Goal: Task Accomplishment & Management: Manage account settings

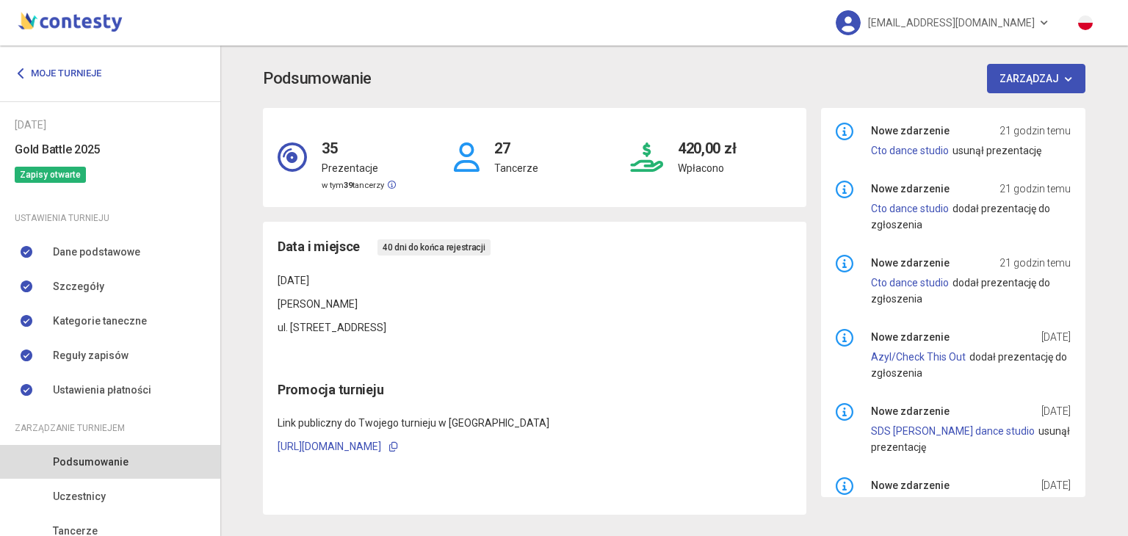
scroll to position [125, 0]
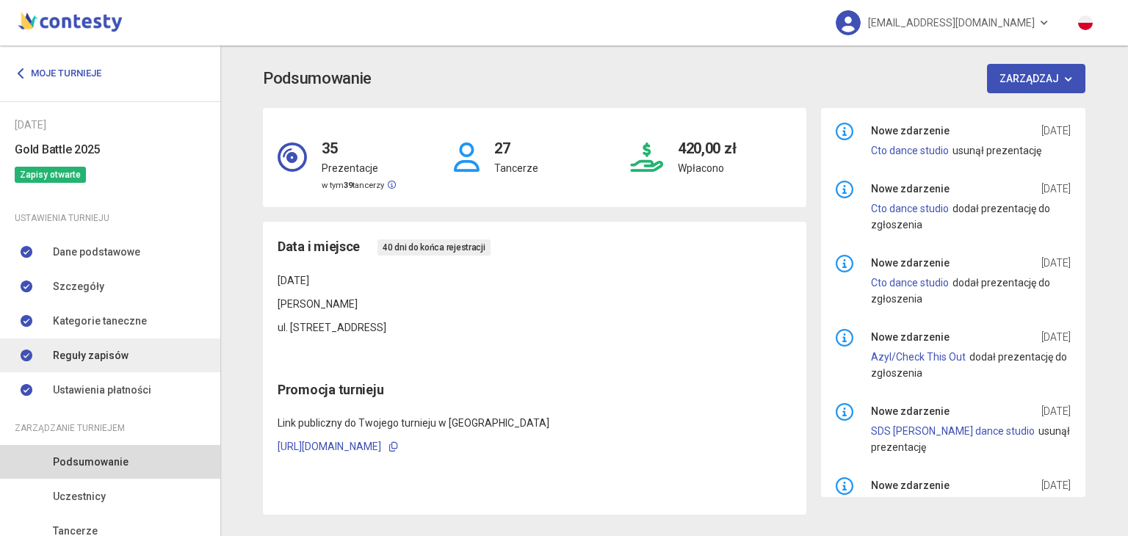
scroll to position [125, 0]
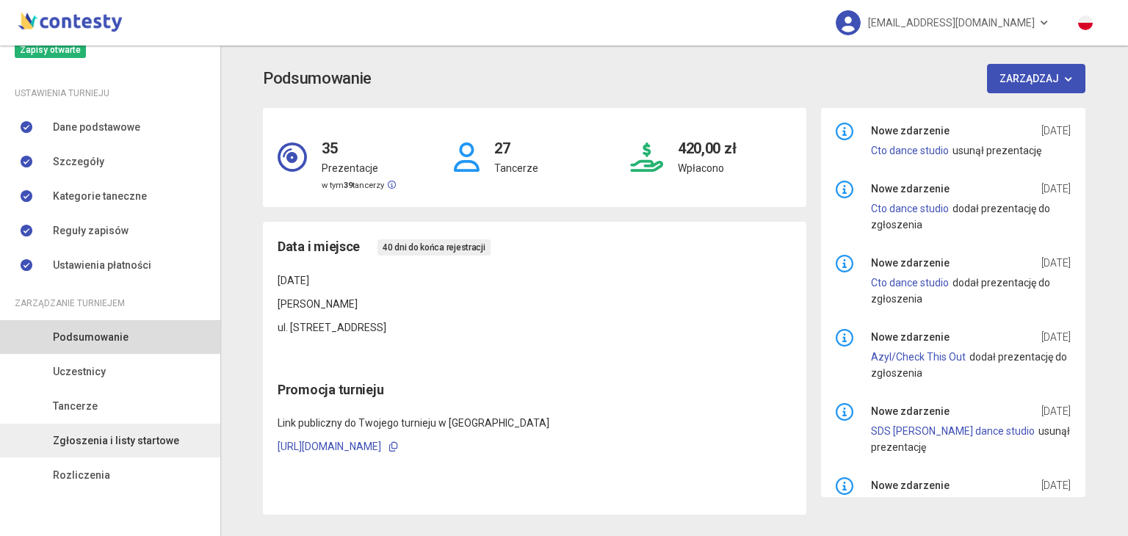
click at [96, 450] on link "Zgłoszenia i listy startowe" at bounding box center [110, 441] width 220 height 34
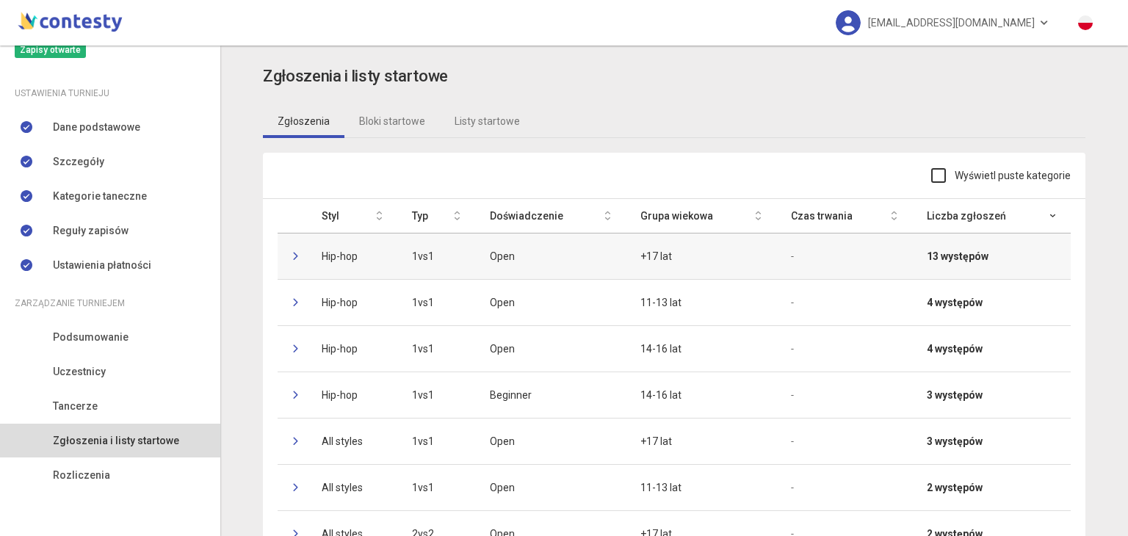
click at [292, 257] on icon at bounding box center [296, 256] width 9 height 9
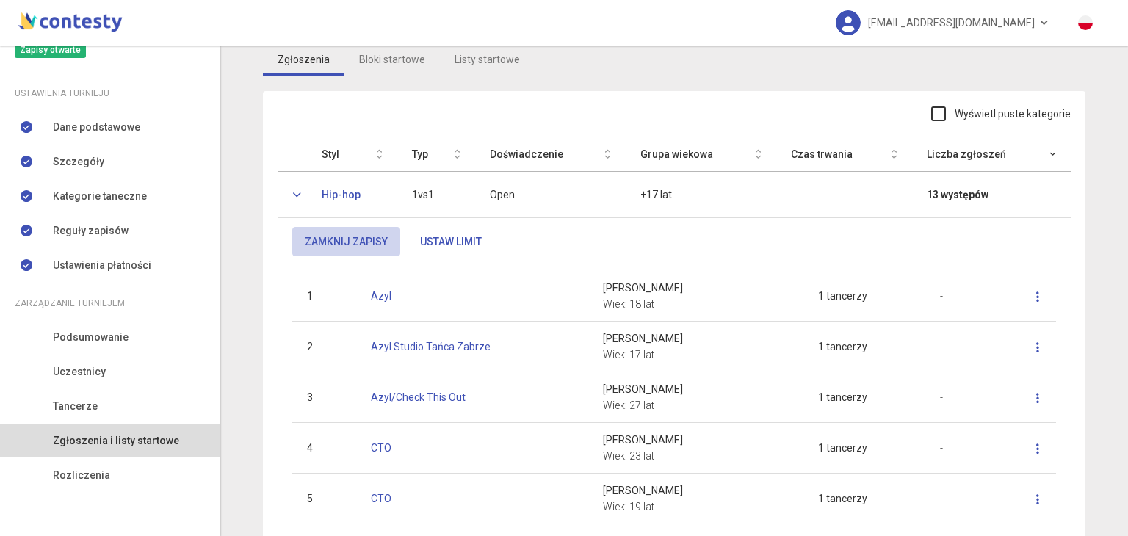
scroll to position [60, 0]
click at [292, 197] on icon at bounding box center [296, 196] width 9 height 9
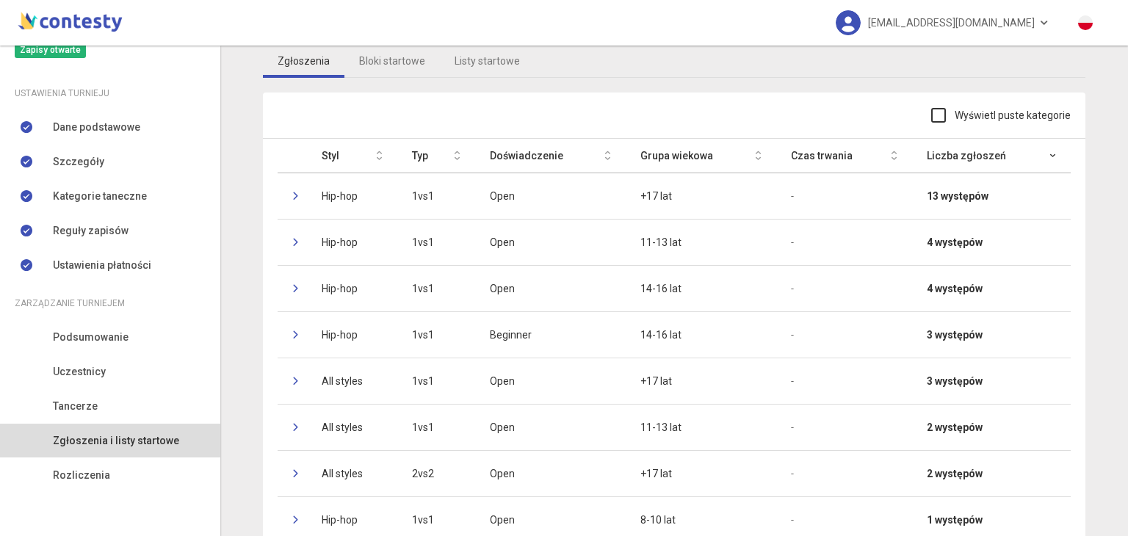
scroll to position [0, 0]
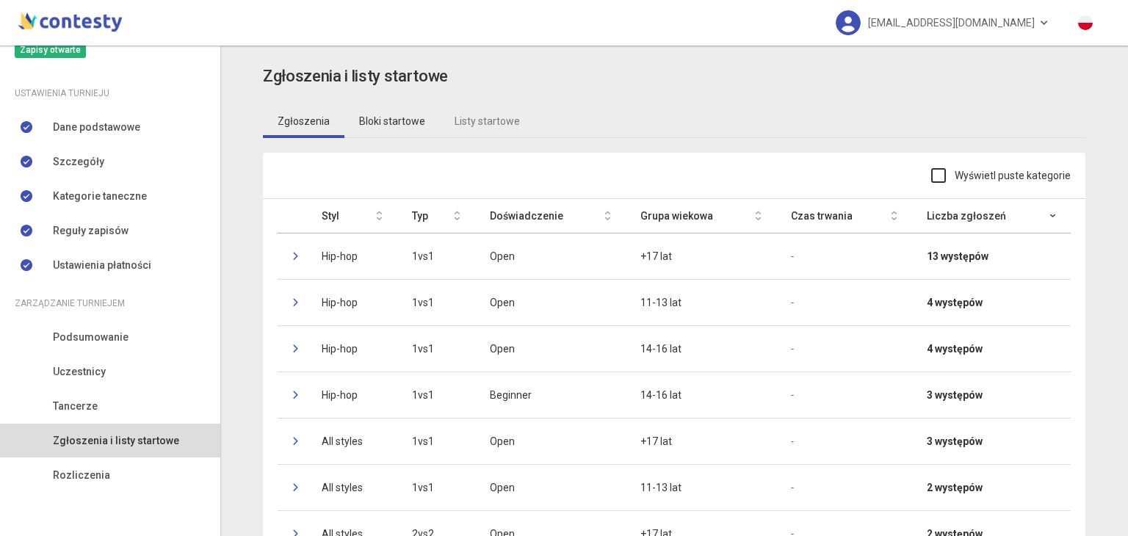
click at [398, 109] on link "Bloki startowe" at bounding box center [391, 121] width 95 height 34
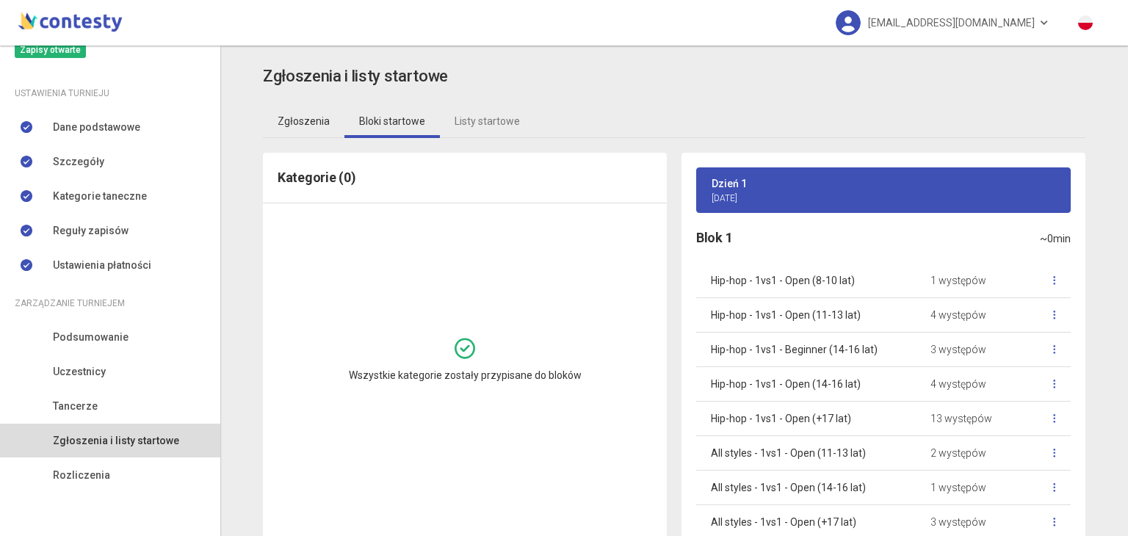
click at [310, 130] on link "Zgłoszenia" at bounding box center [303, 121] width 81 height 34
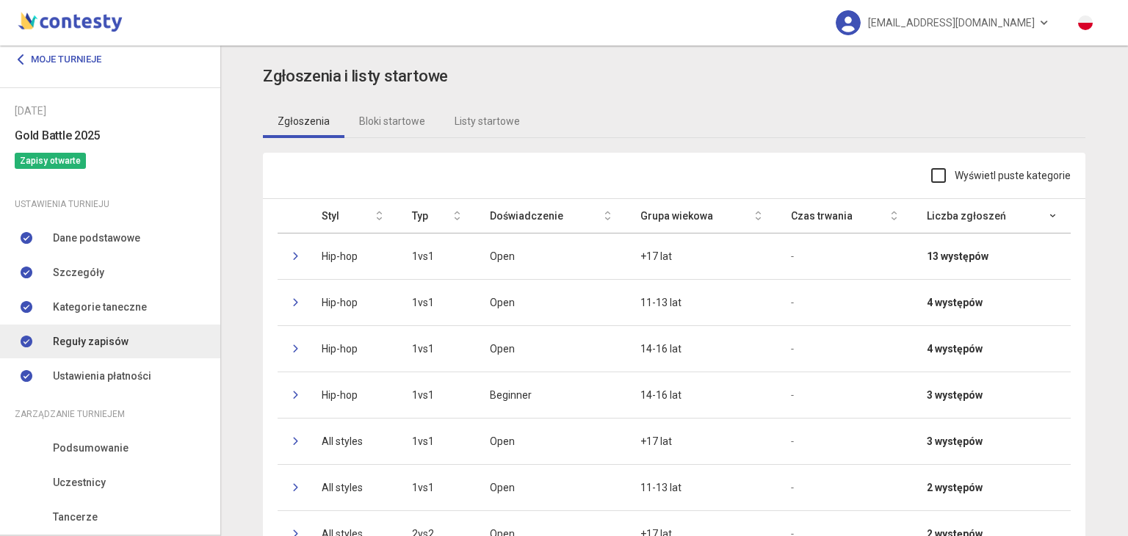
scroll to position [10, 0]
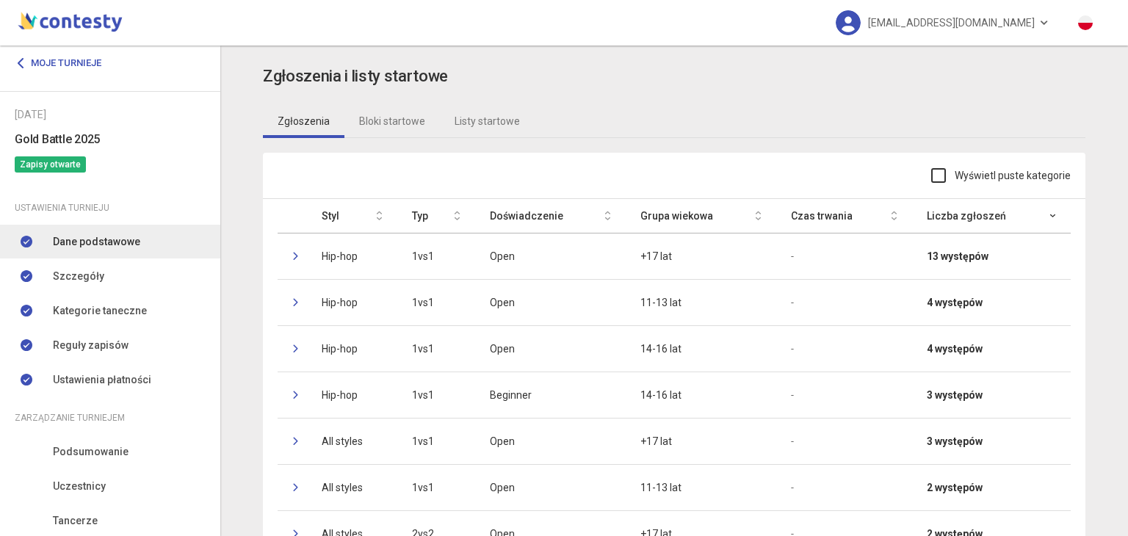
click at [104, 238] on span "Dane podstawowe" at bounding box center [96, 241] width 87 height 16
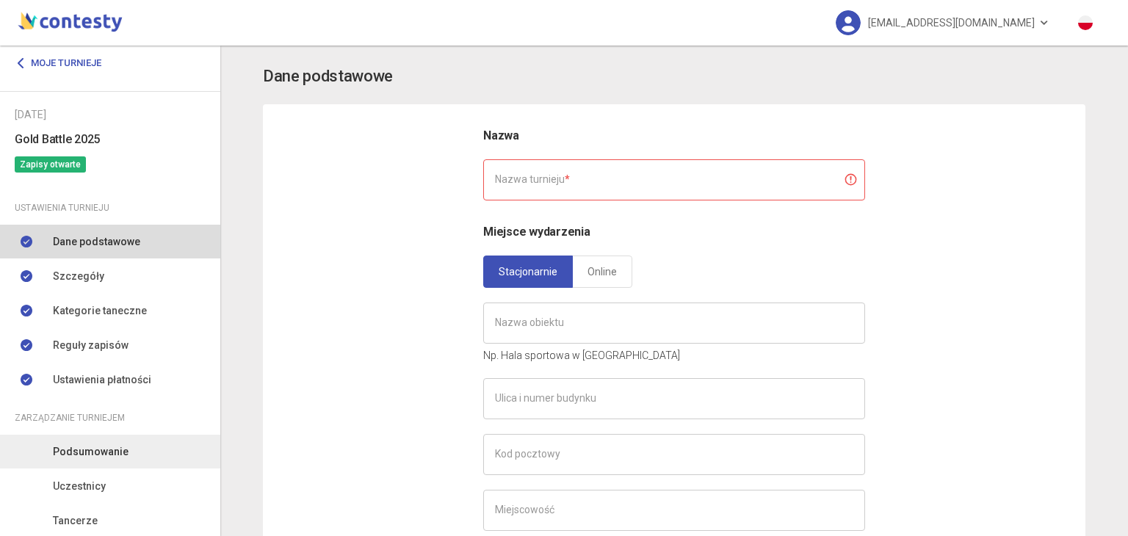
click at [68, 454] on span "Podsumowanie" at bounding box center [91, 451] width 76 height 16
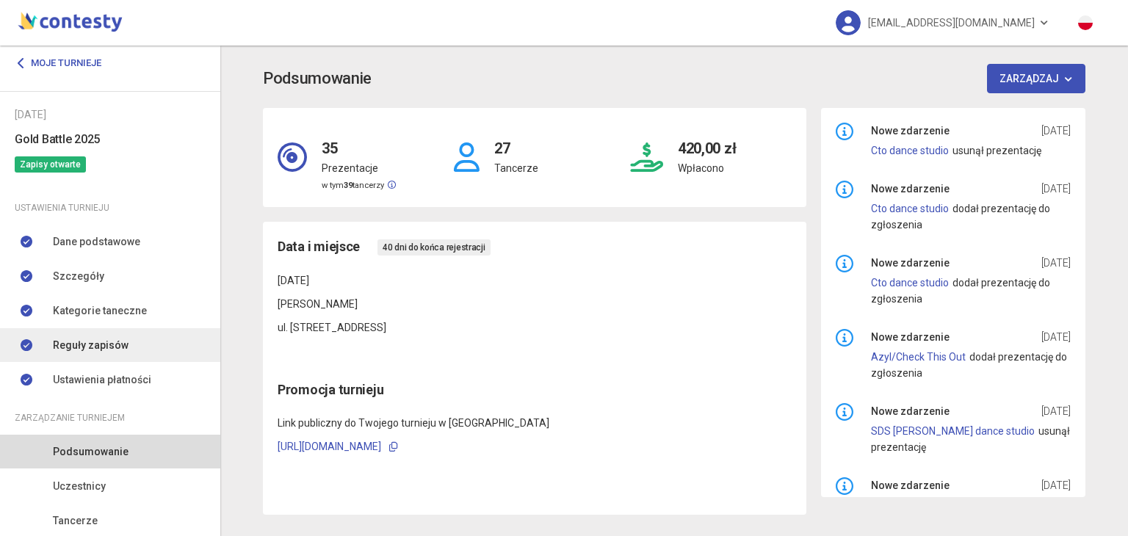
scroll to position [125, 0]
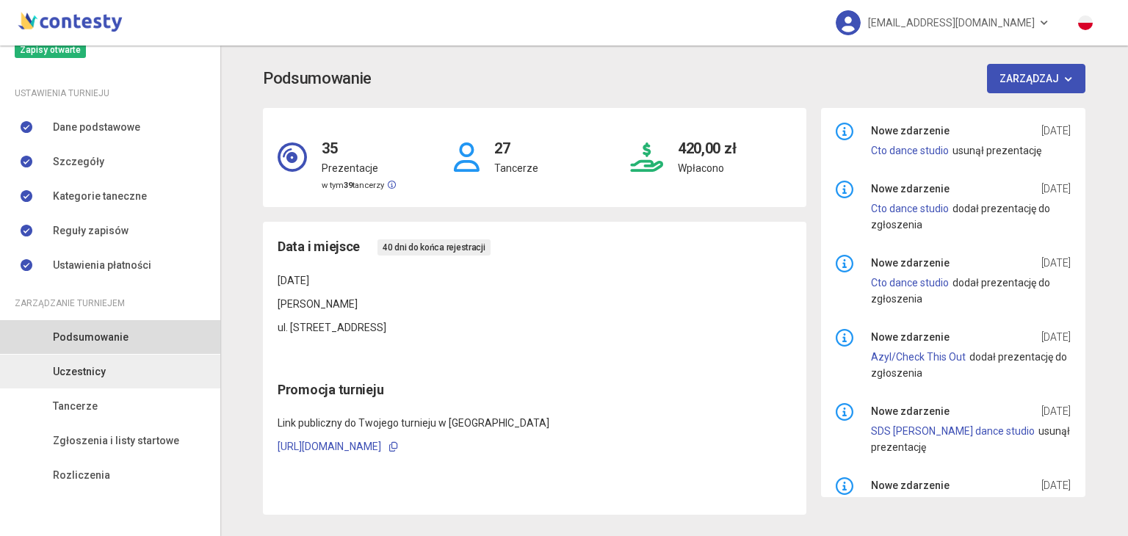
click at [150, 364] on link "Uczestnicy" at bounding box center [110, 372] width 220 height 34
